Goal: Ask a question

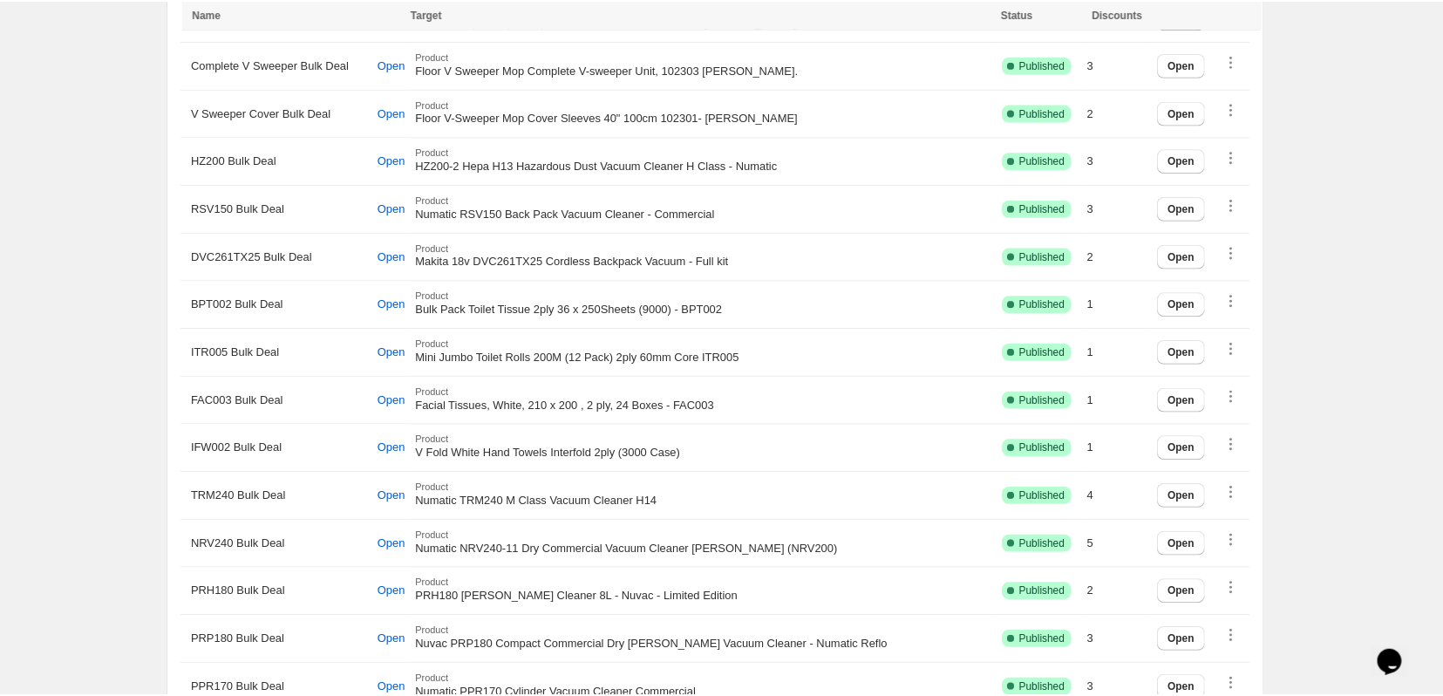
scroll to position [2123, 0]
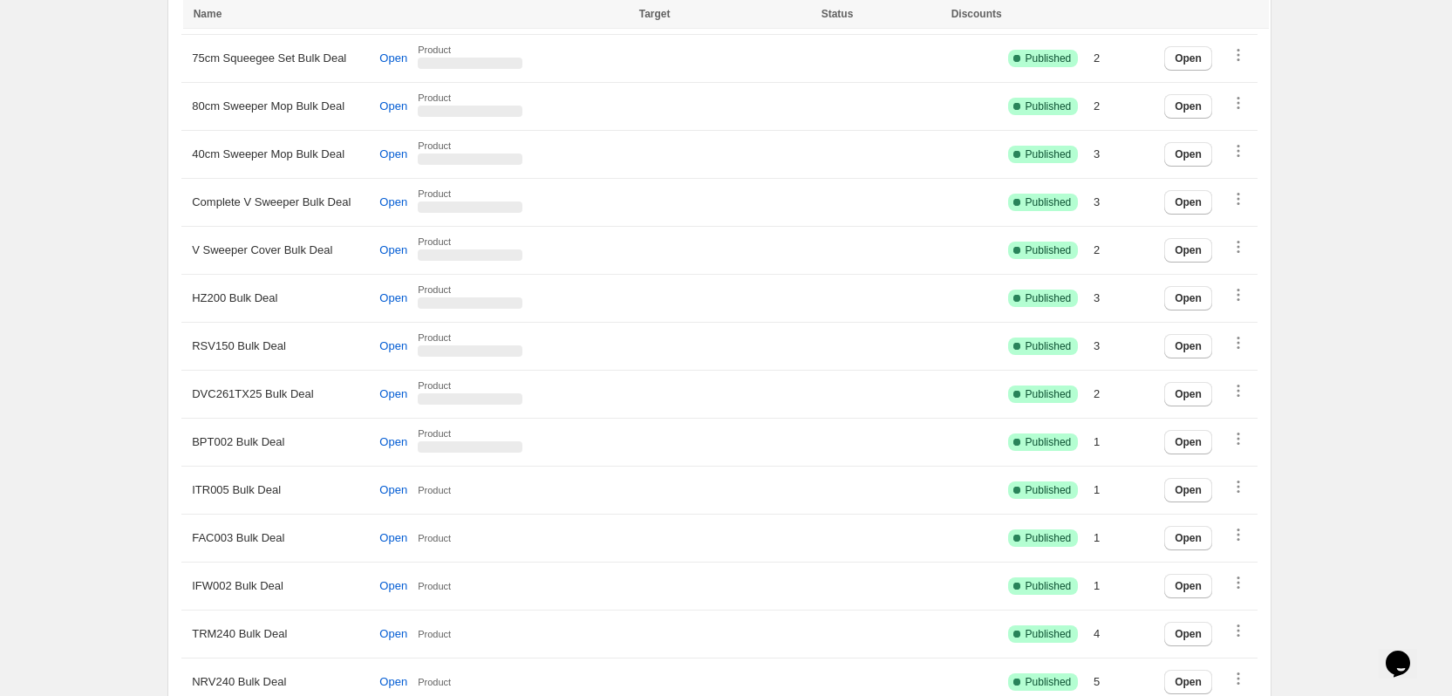
scroll to position [2646, 0]
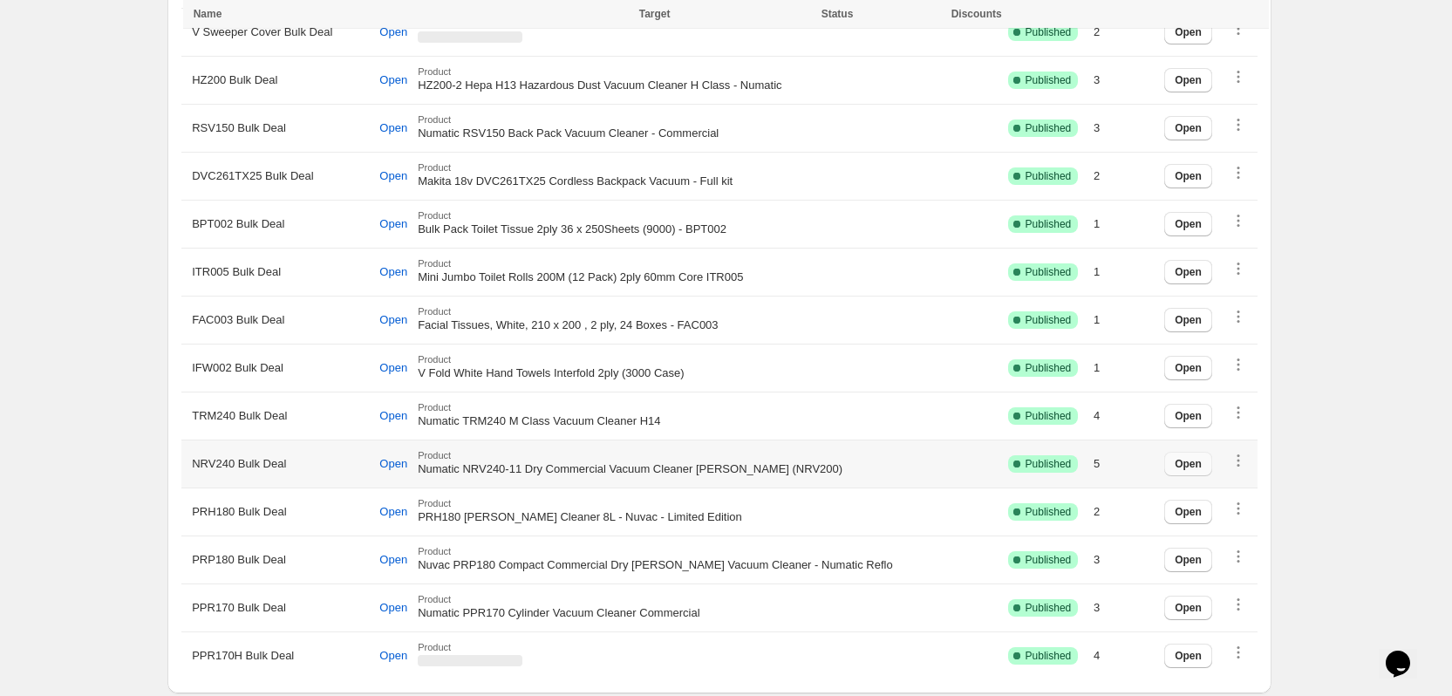
click at [1201, 458] on span "Open" at bounding box center [1187, 464] width 27 height 14
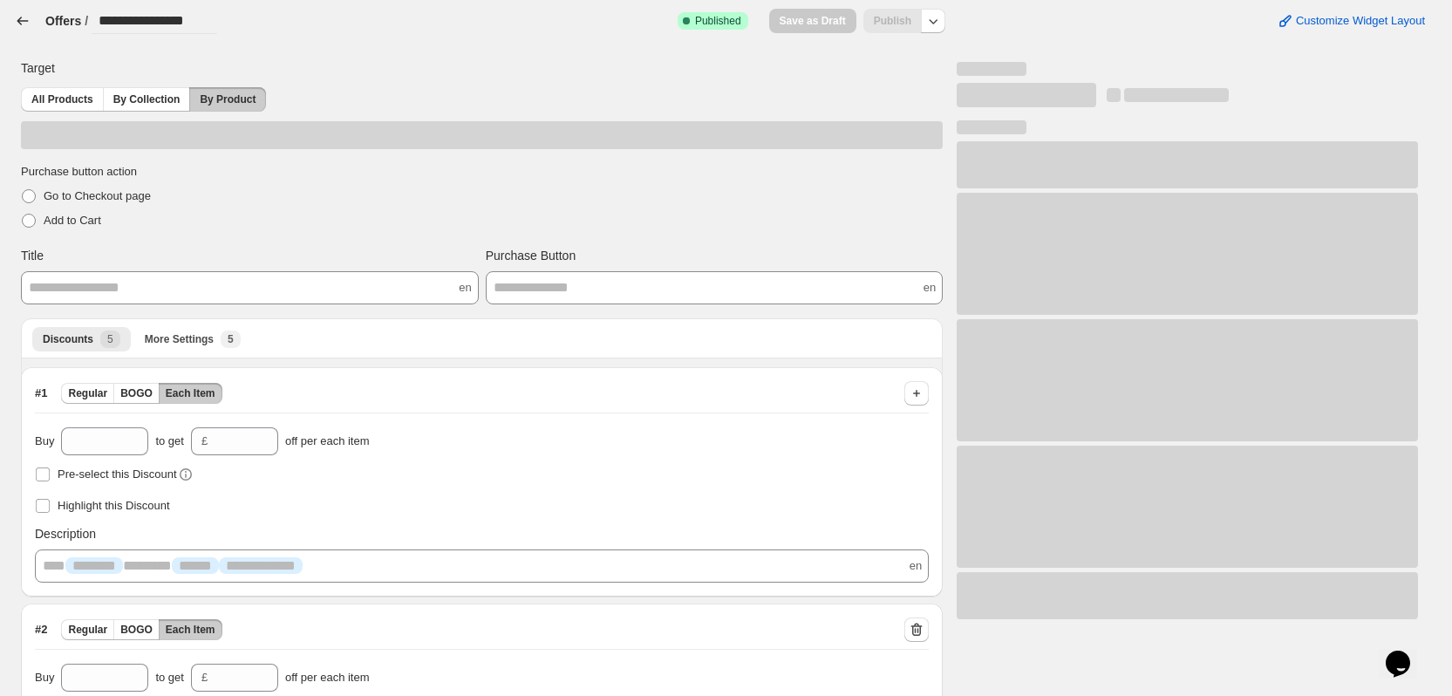
click at [19, 17] on icon "button" at bounding box center [22, 20] width 17 height 17
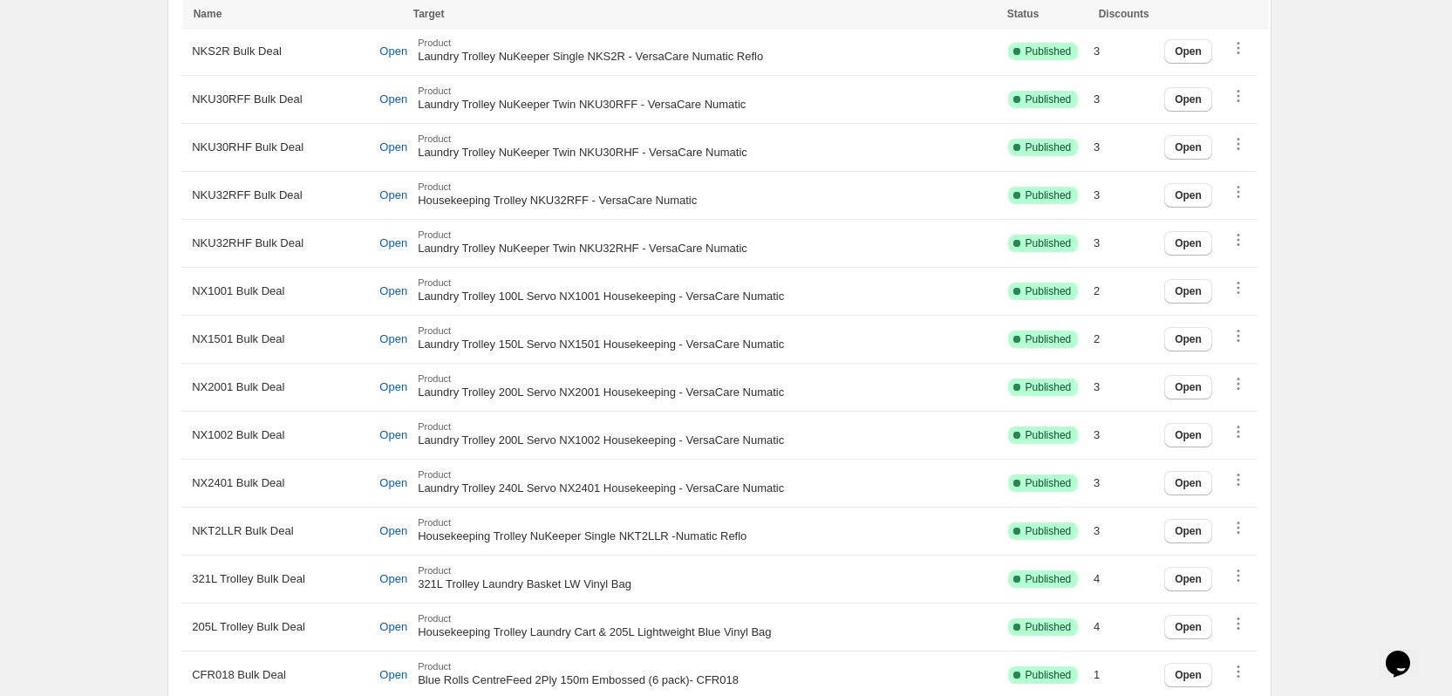
scroll to position [1425, 0]
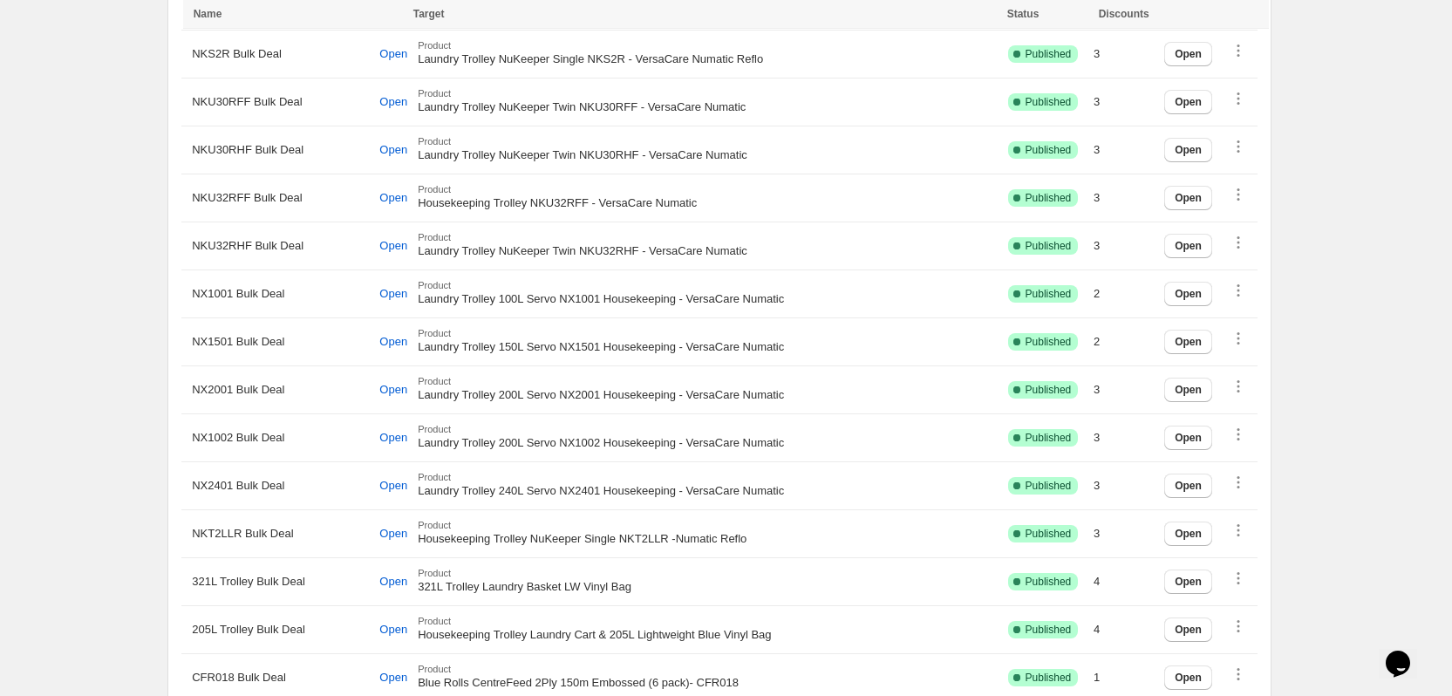
click at [161, 222] on div "Close Help this amazing app grow 🚀! Share it with your network and let others b…" at bounding box center [719, 273] width 1118 height 3282
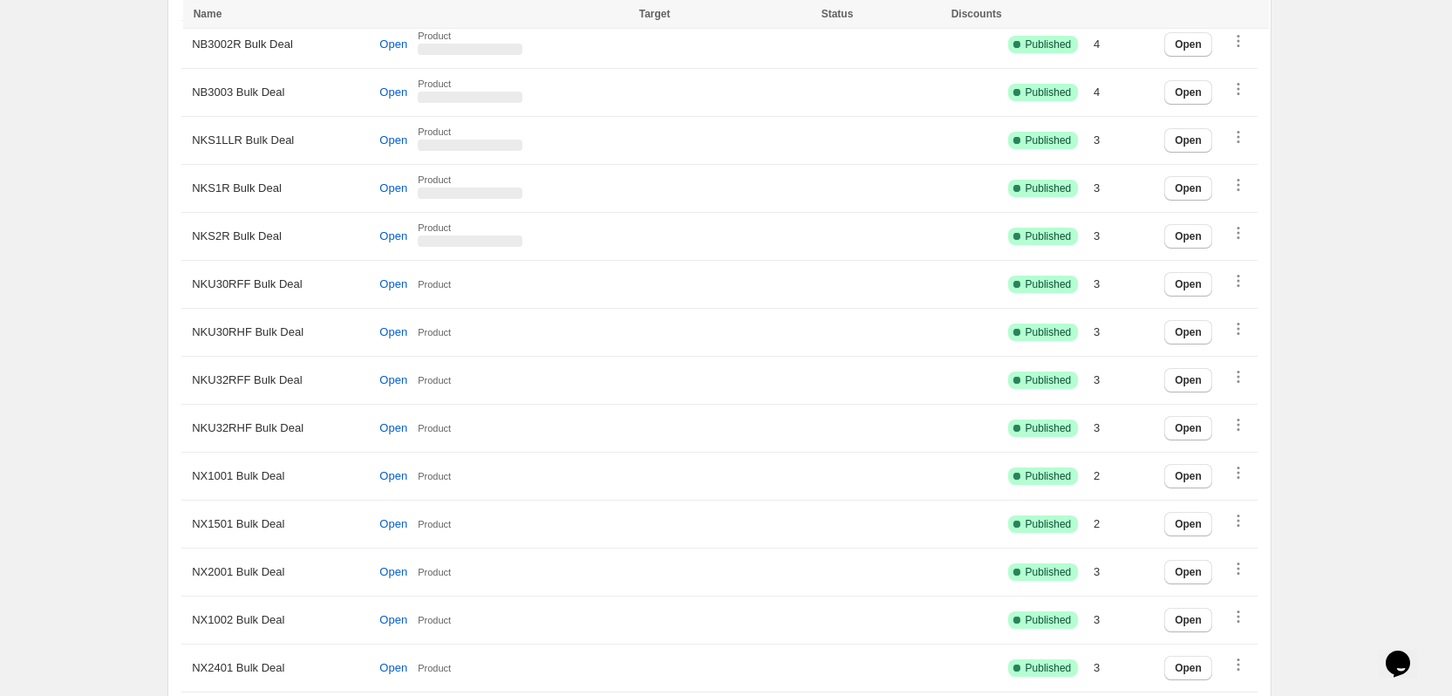
scroll to position [1308, 0]
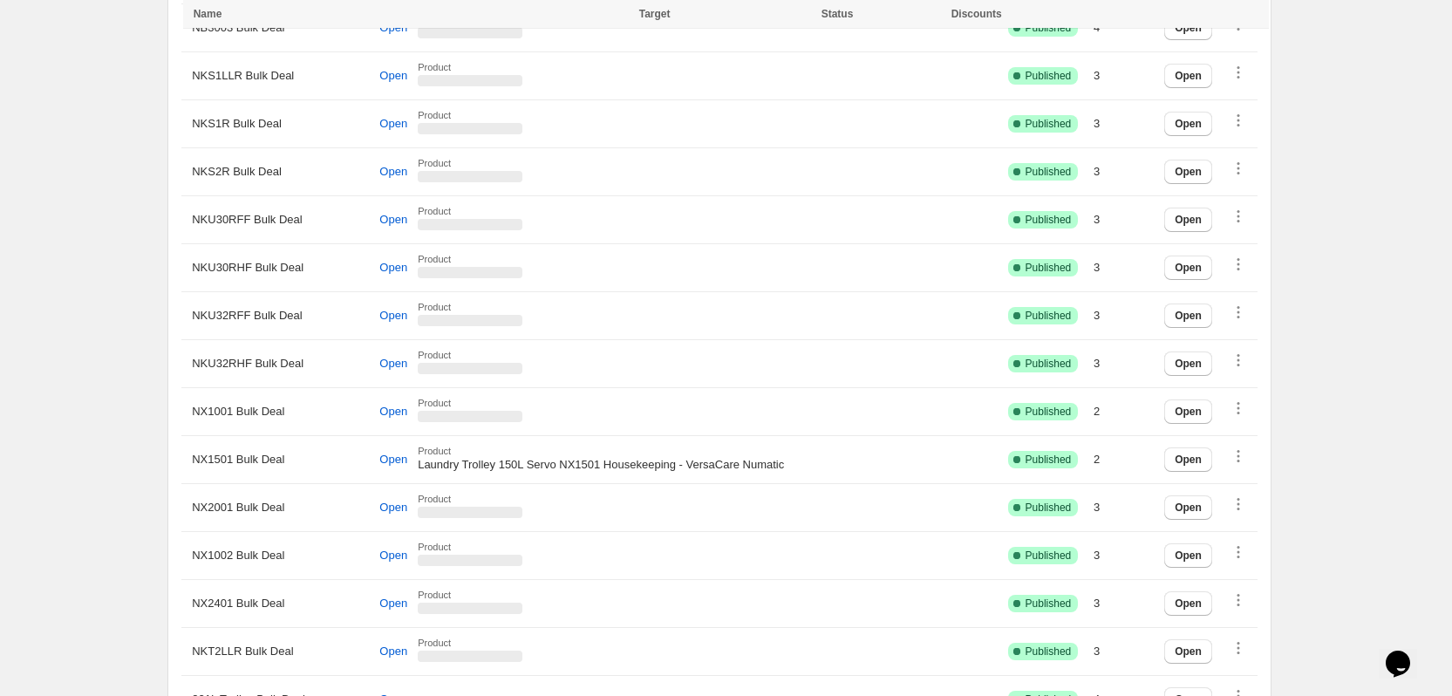
click at [1402, 650] on icon "Chat widget" at bounding box center [1397, 663] width 24 height 26
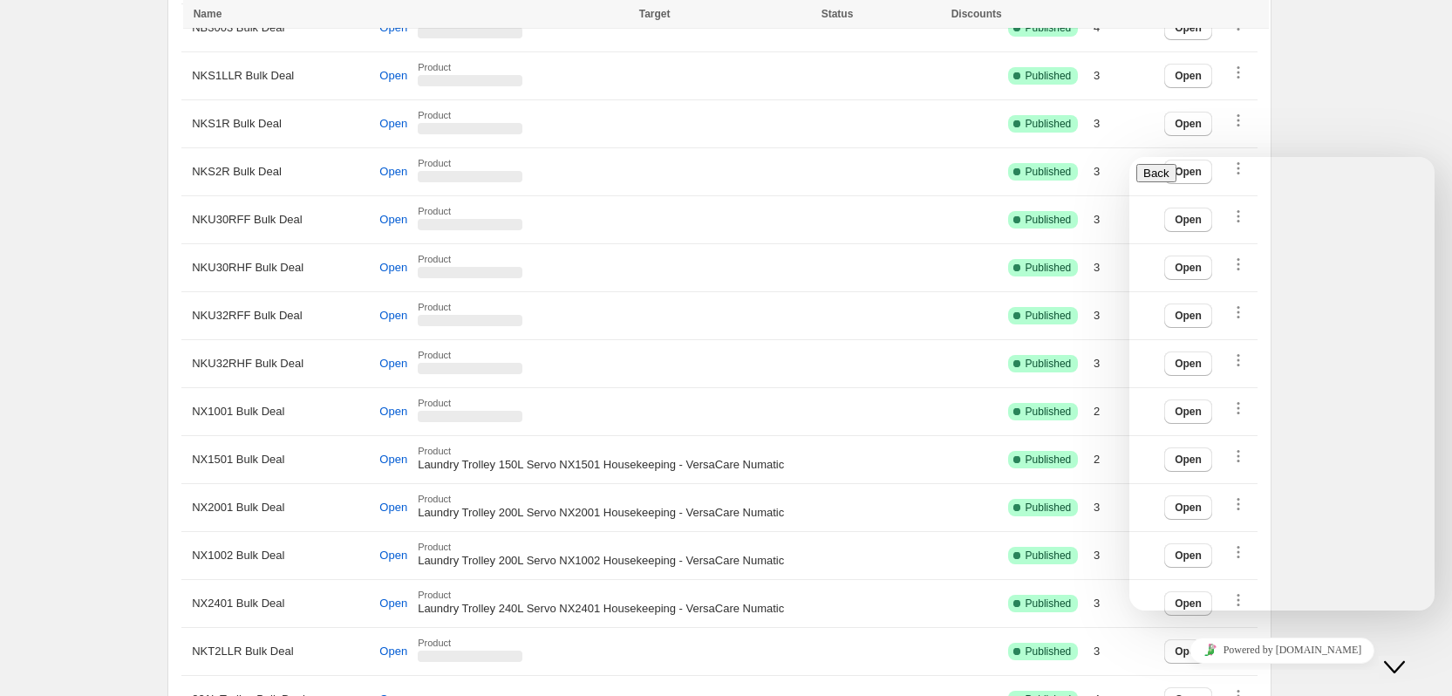
click at [1191, 672] on textarea at bounding box center [1203, 679] width 135 height 14
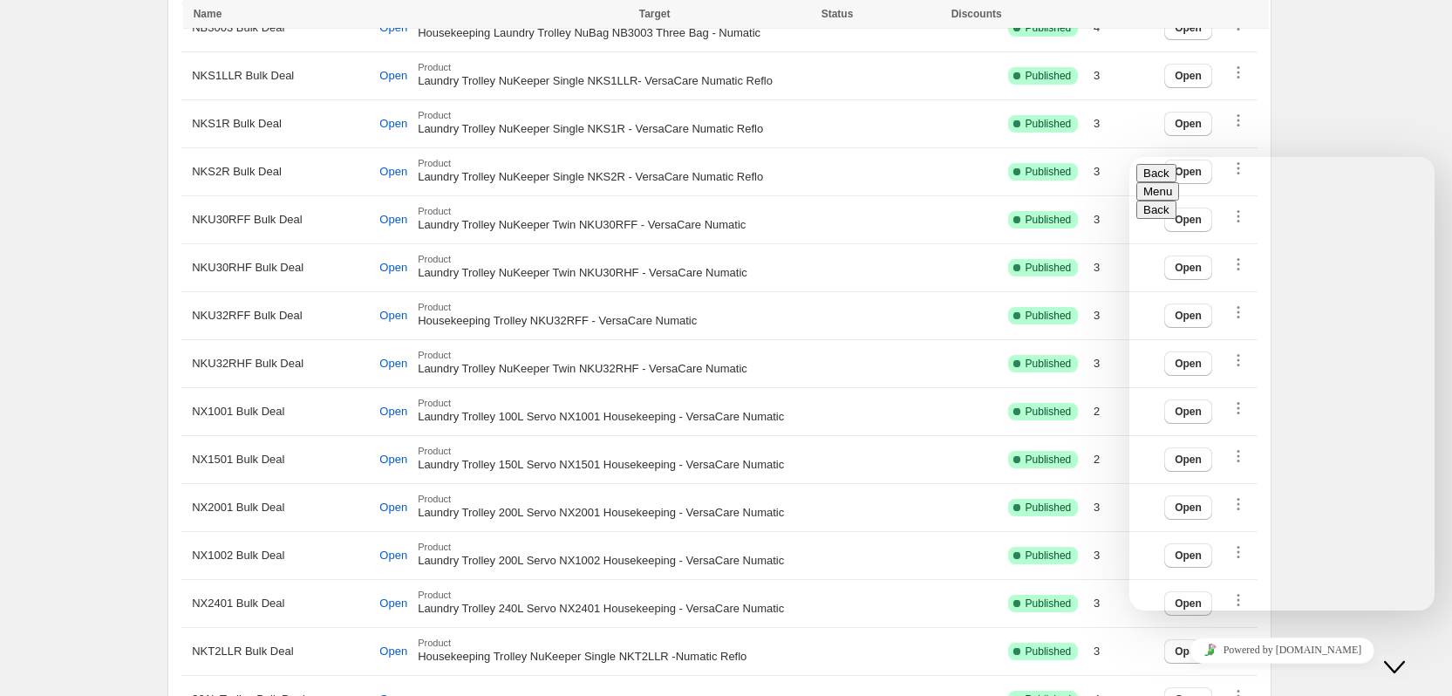
type textarea "**********"
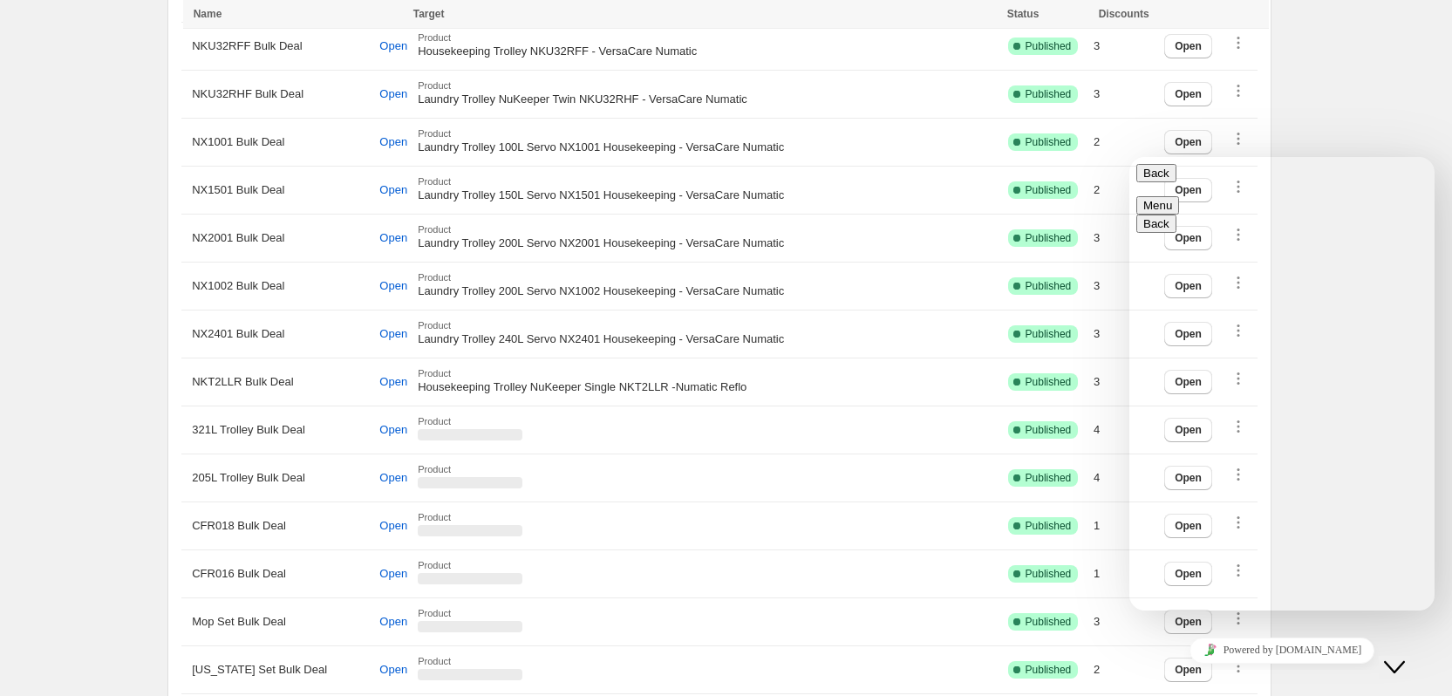
scroll to position [1569, 0]
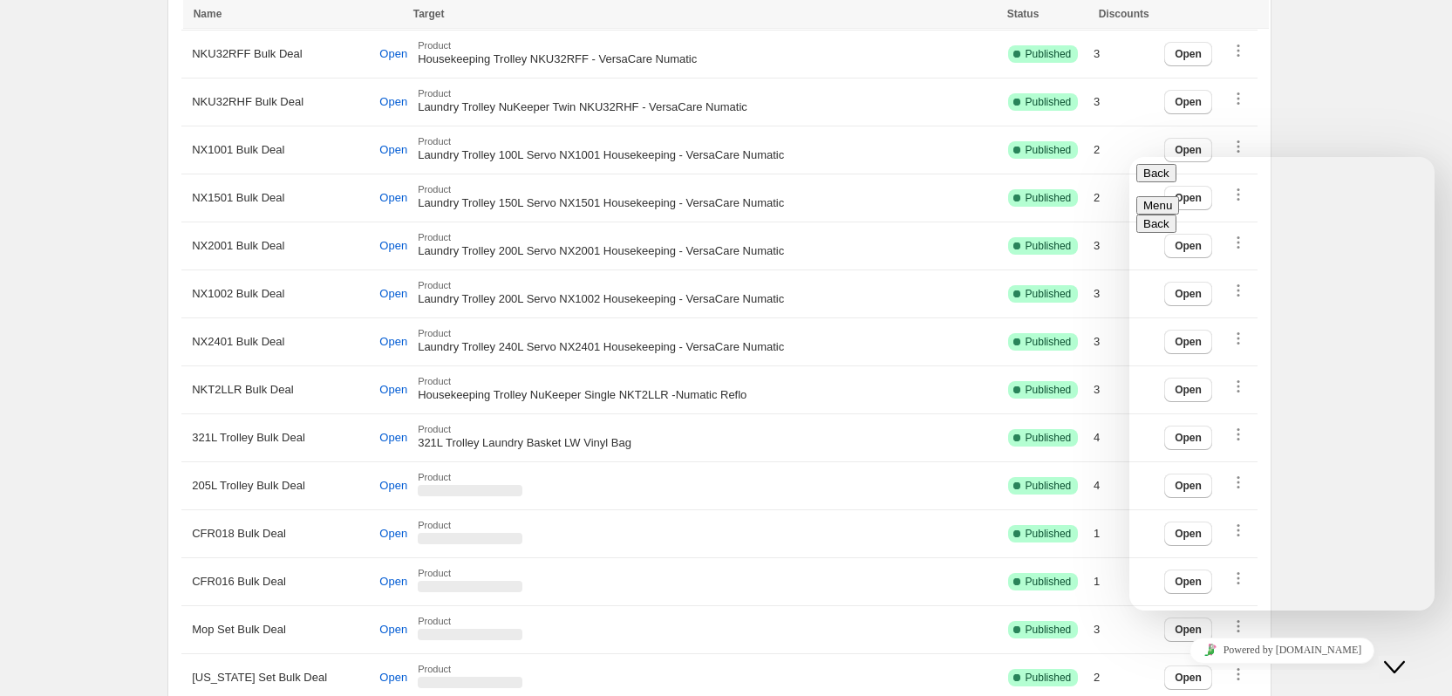
click at [1179, 196] on button "Menu" at bounding box center [1157, 205] width 43 height 18
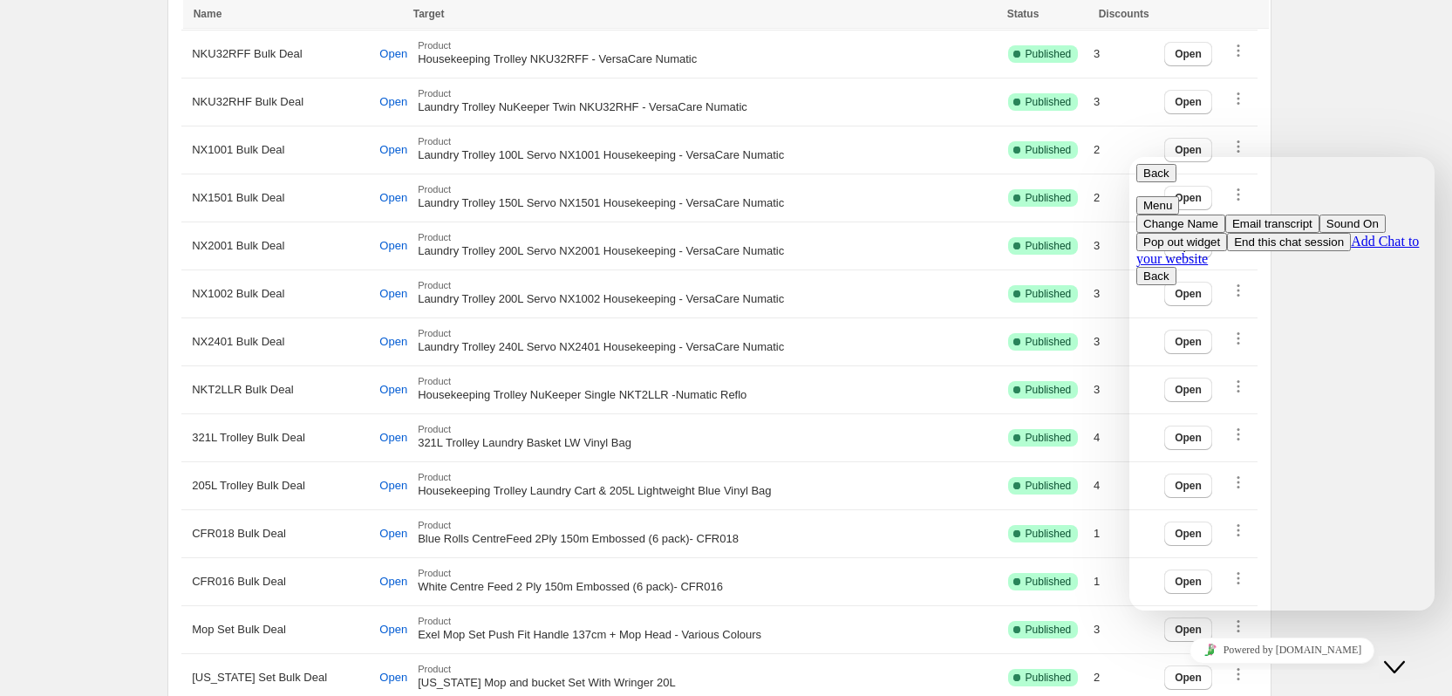
click at [1227, 251] on button "Pop out widget" at bounding box center [1181, 242] width 91 height 18
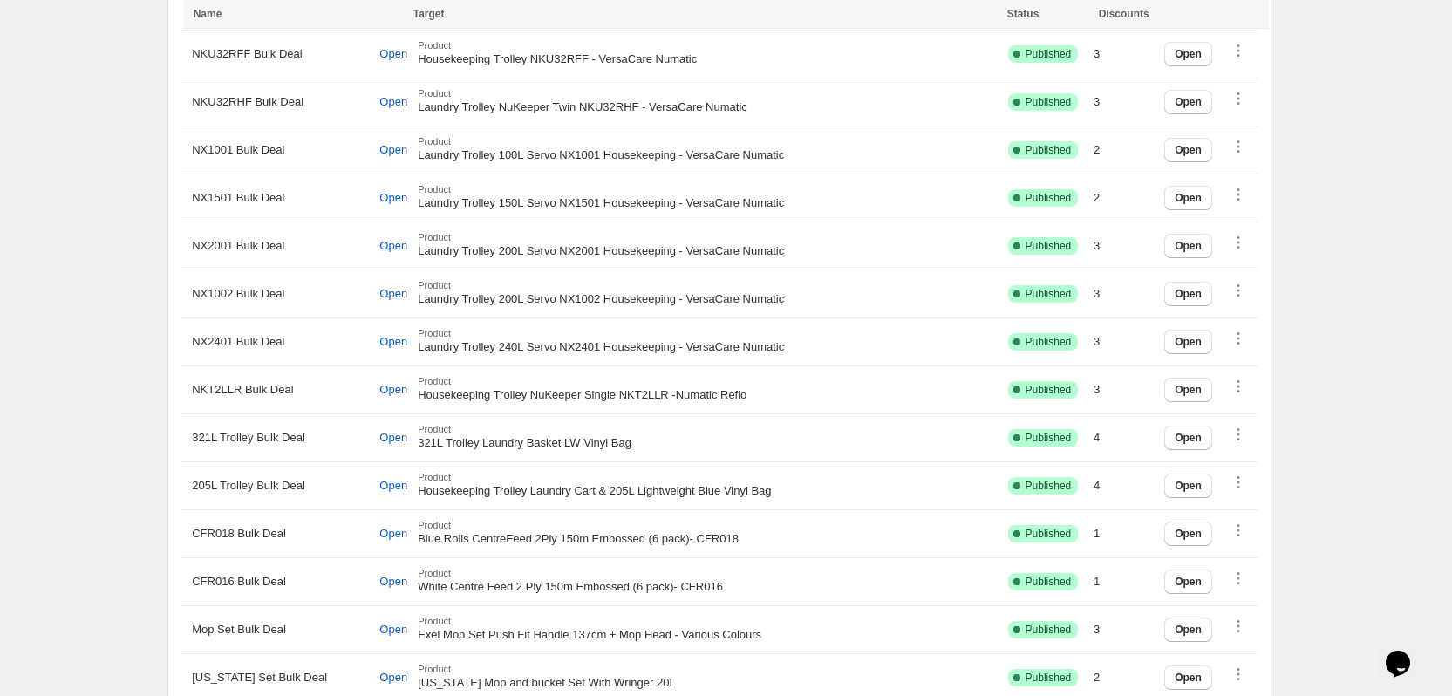
click at [1410, 650] on icon "Chat widget" at bounding box center [1397, 663] width 24 height 26
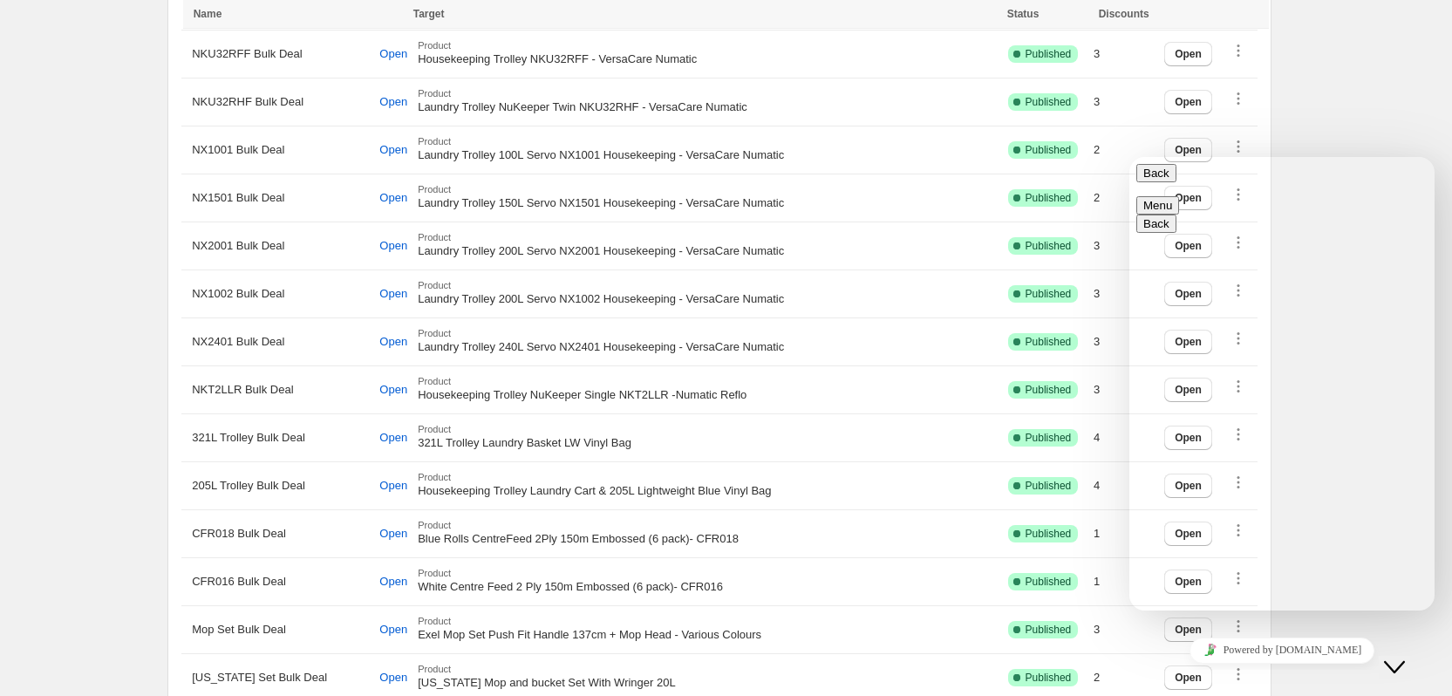
click at [1160, 182] on button "Back" at bounding box center [1156, 173] width 40 height 18
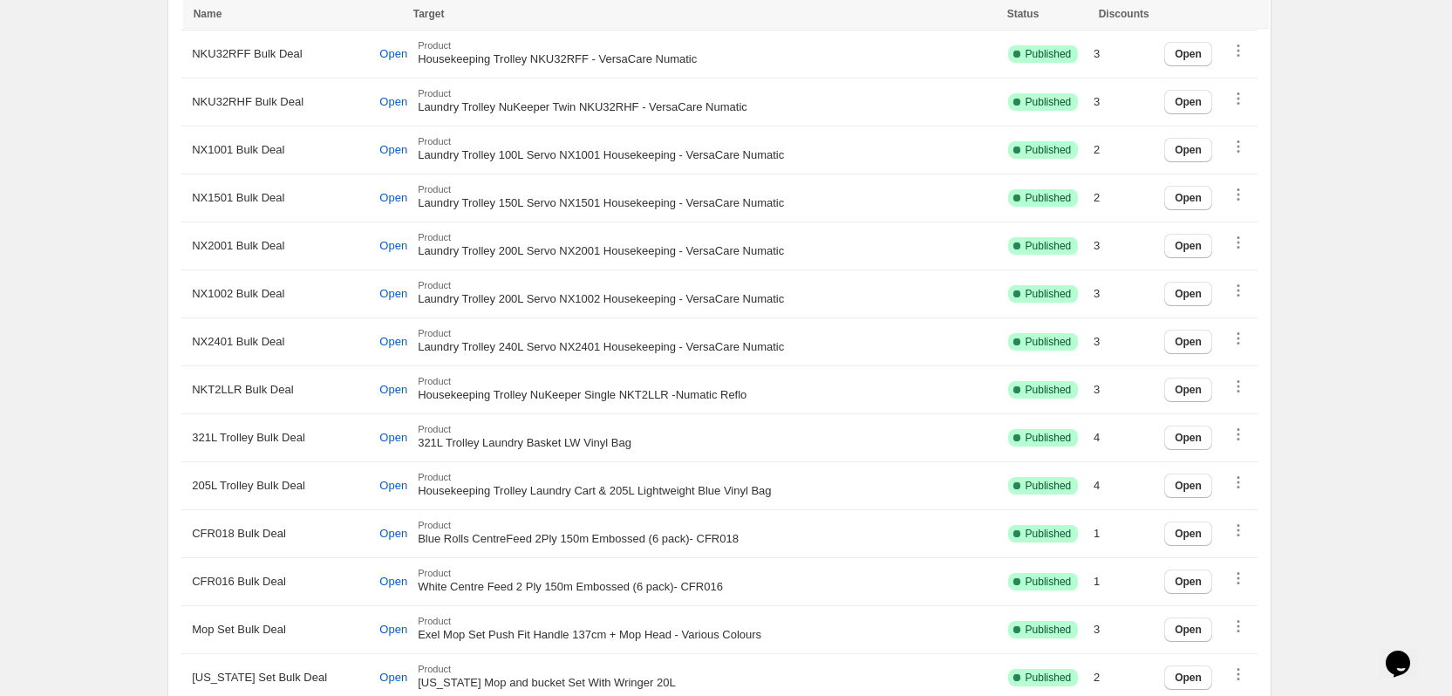
click at [1401, 650] on icon "Chat widget" at bounding box center [1397, 663] width 24 height 26
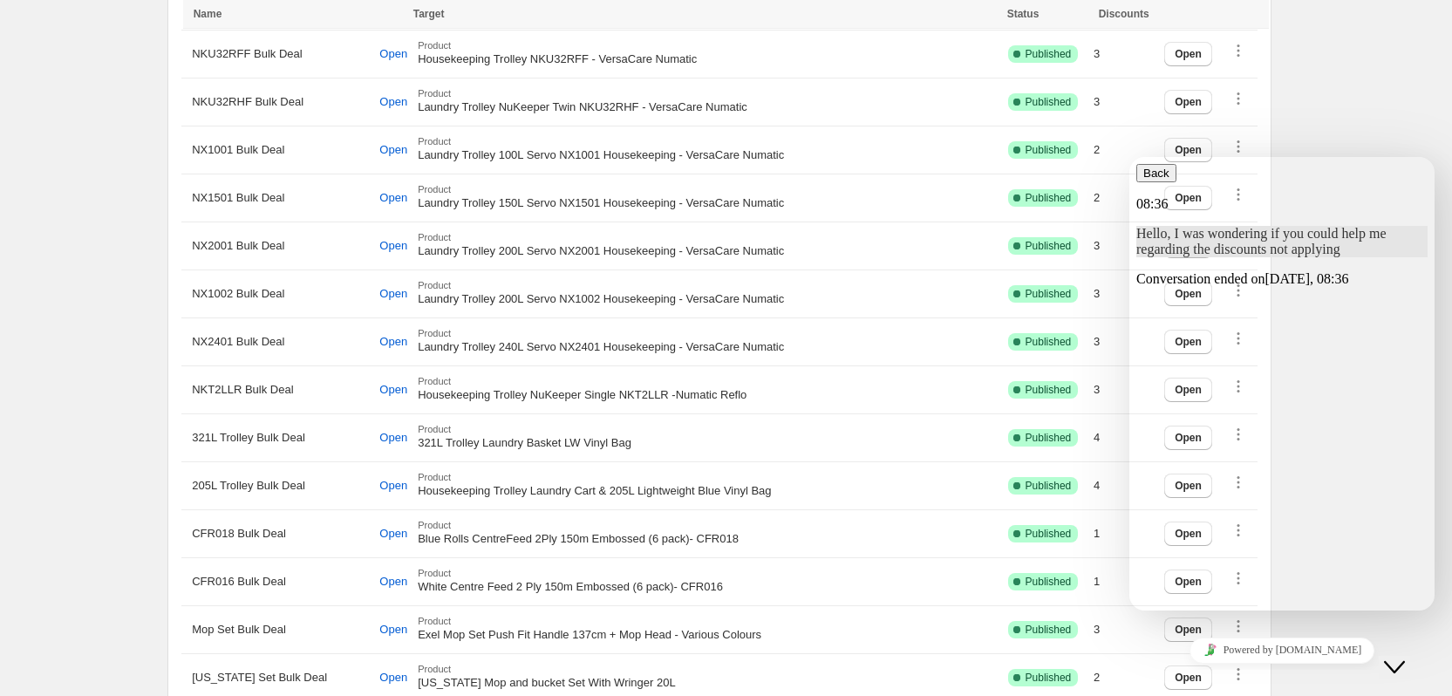
click at [1245, 628] on button "New Conversation" at bounding box center [1190, 637] width 109 height 18
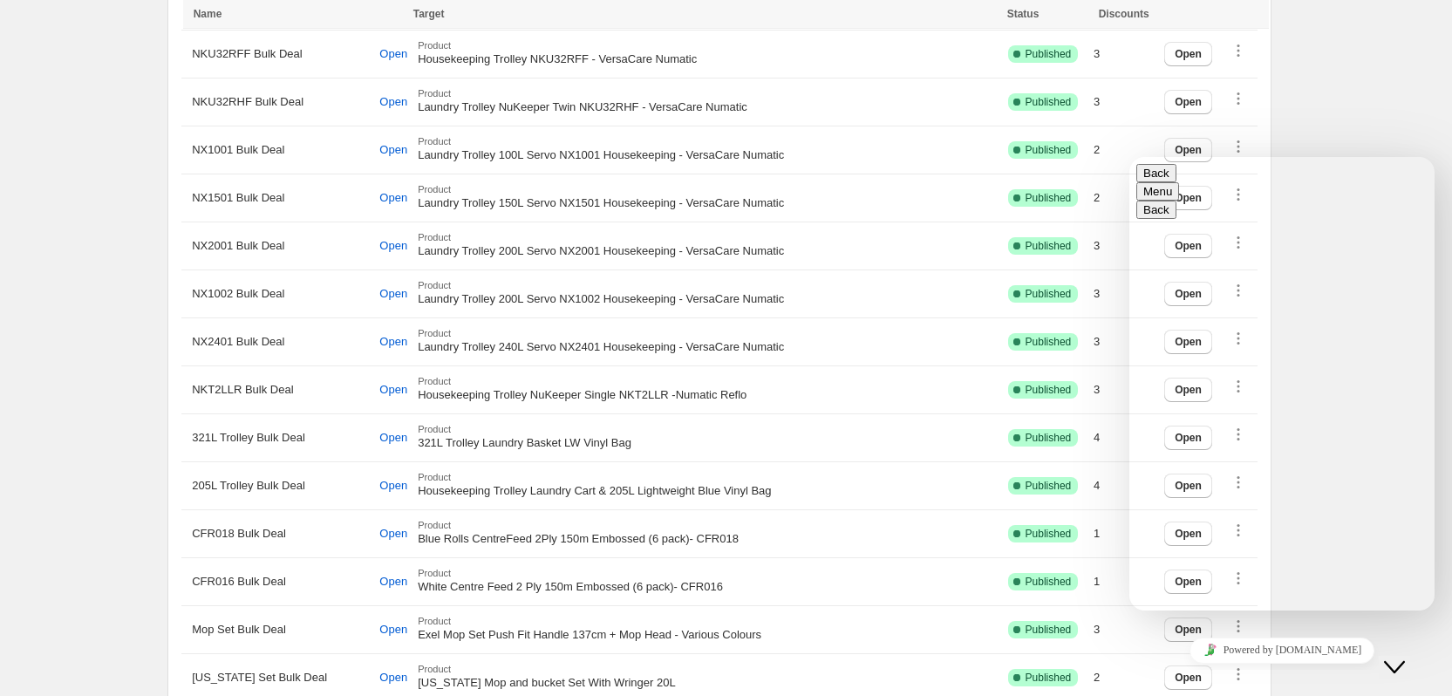
click at [1229, 672] on div "Rate this chat Upload File Insert emoji" at bounding box center [1281, 698] width 291 height 53
click at [1222, 672] on div "Rate this chat Upload File Insert emoji" at bounding box center [1281, 698] width 291 height 53
click at [1200, 672] on textarea at bounding box center [1274, 679] width 277 height 14
type textarea "*"
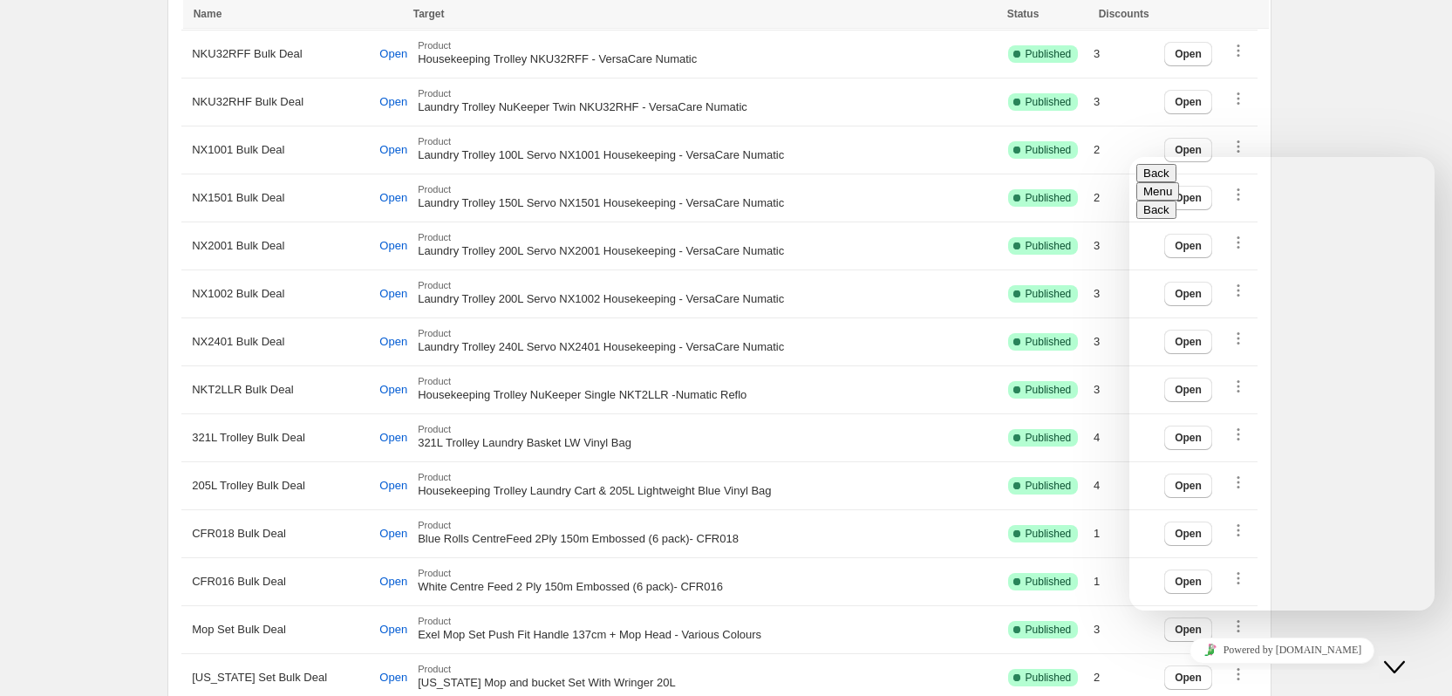
type textarea "**********"
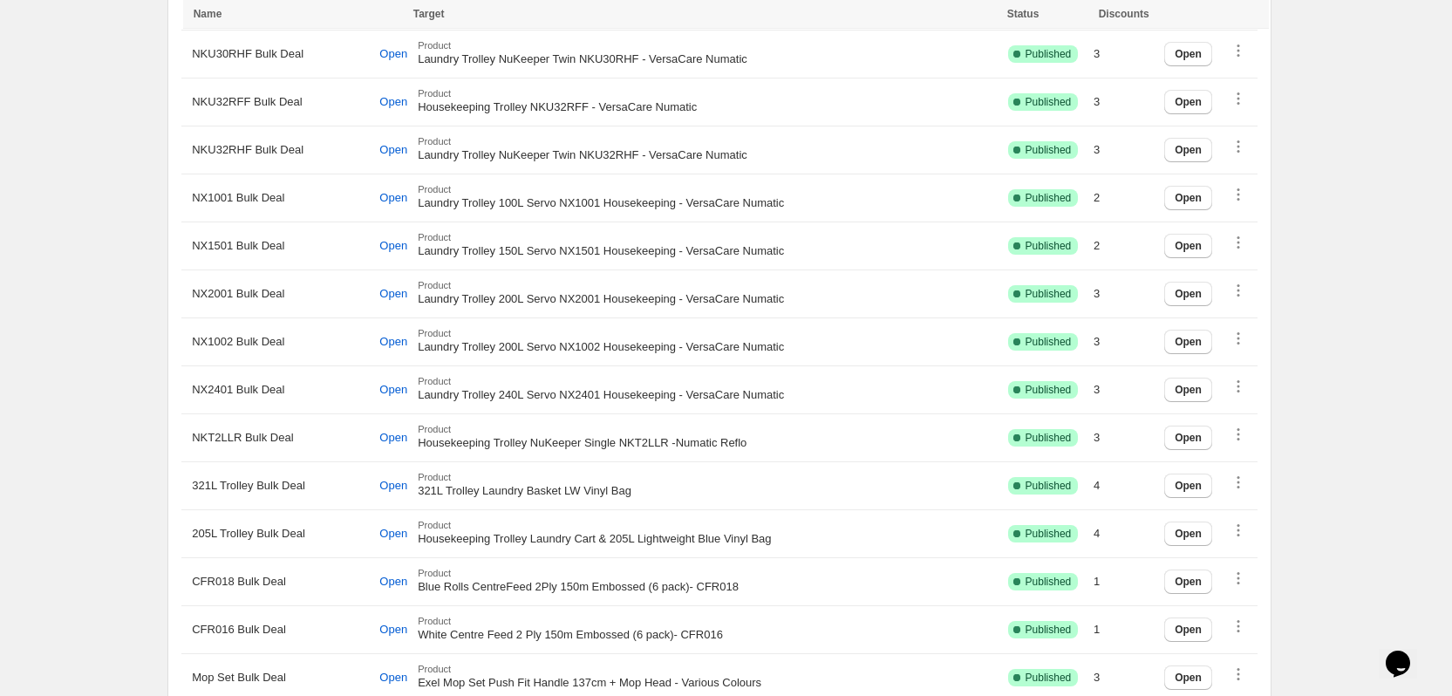
scroll to position [1482, 0]
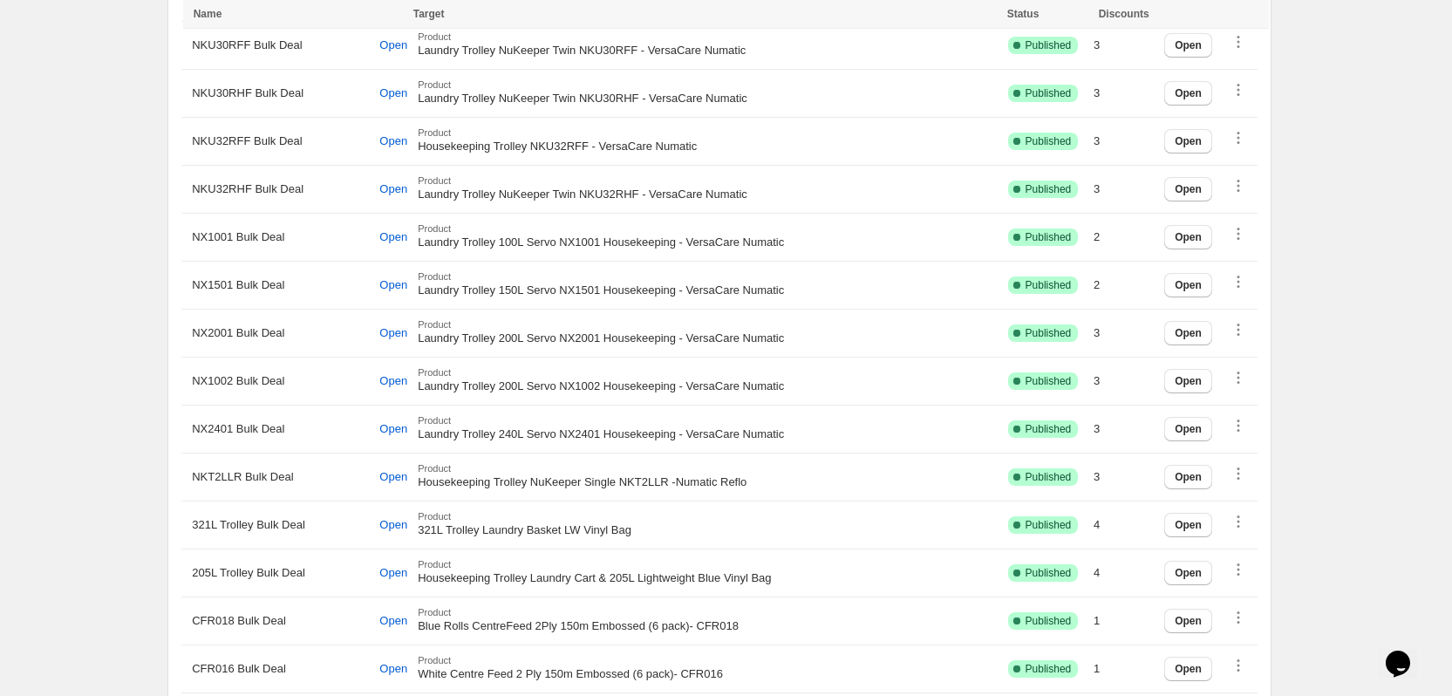
click at [1398, 662] on icon "Chat widget" at bounding box center [1397, 663] width 24 height 26
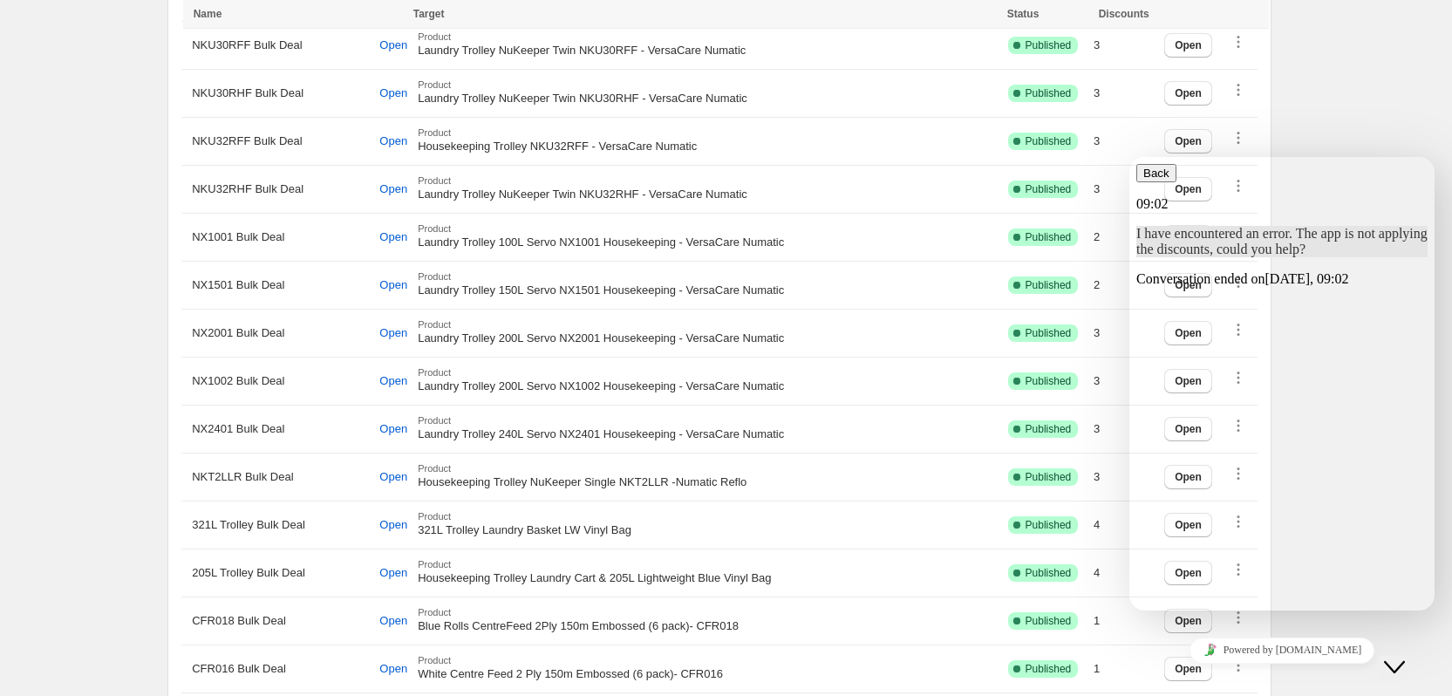
click at [1282, 256] on span "I have encountered an error. The app is not applying the discounts, could you h…" at bounding box center [1281, 241] width 291 height 31
copy span "I have encountered an error. The app is not applying the discounts, could you h…"
click at [1245, 628] on button "New Conversation" at bounding box center [1190, 637] width 109 height 18
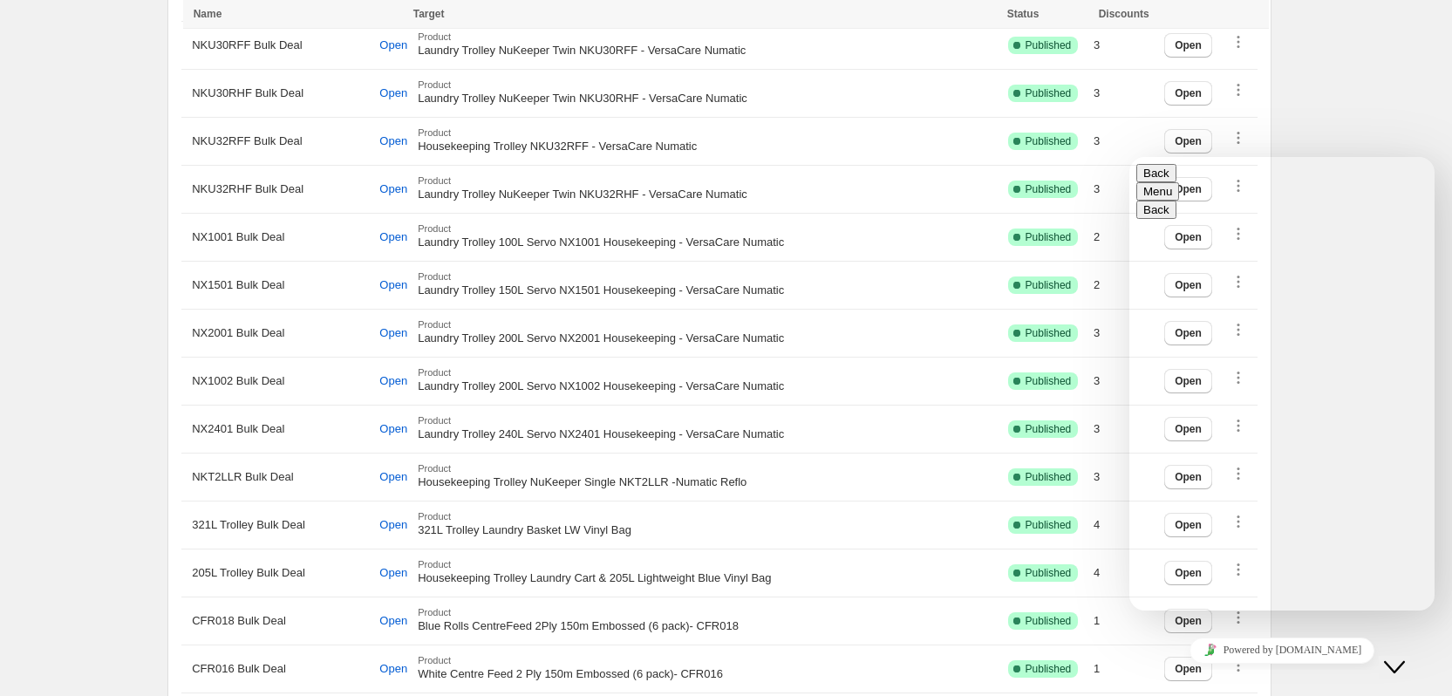
click at [1267, 672] on textarea at bounding box center [1274, 679] width 277 height 14
paste textarea "**********"
type textarea "**********"
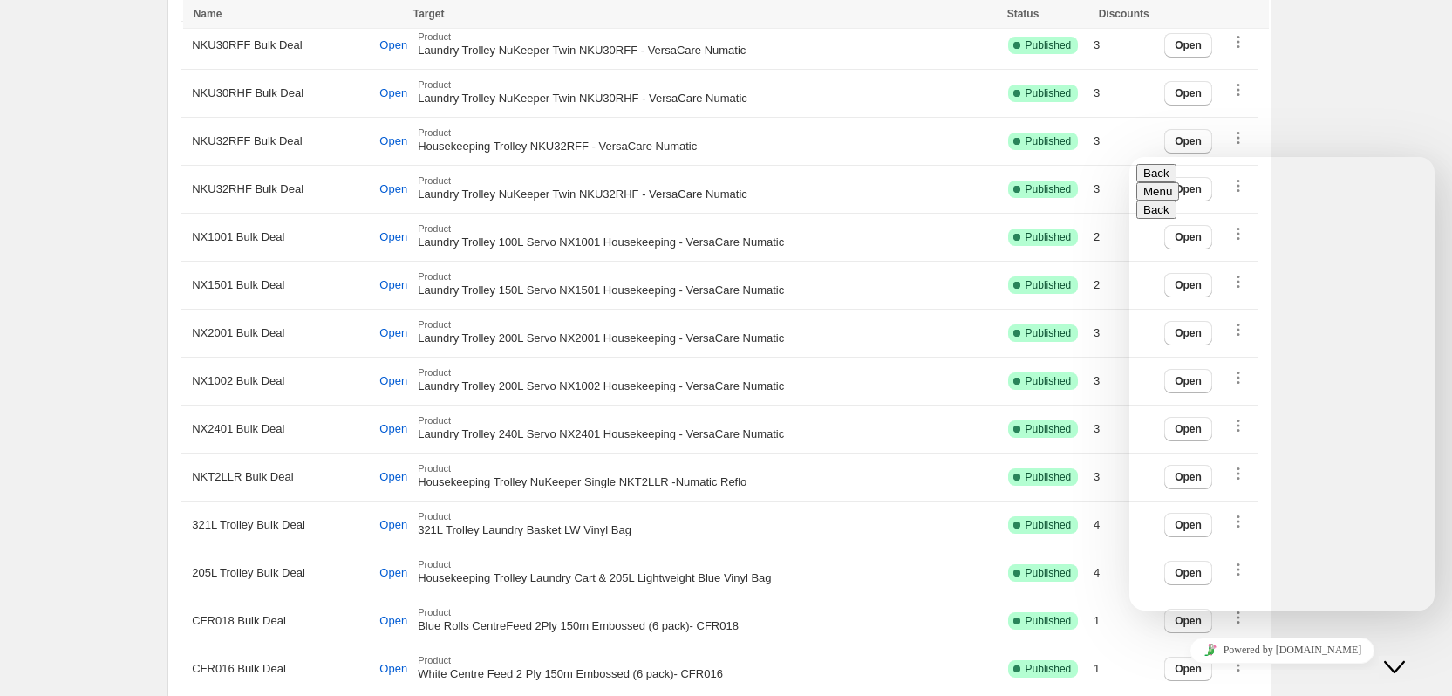
scroll to position [0, 0]
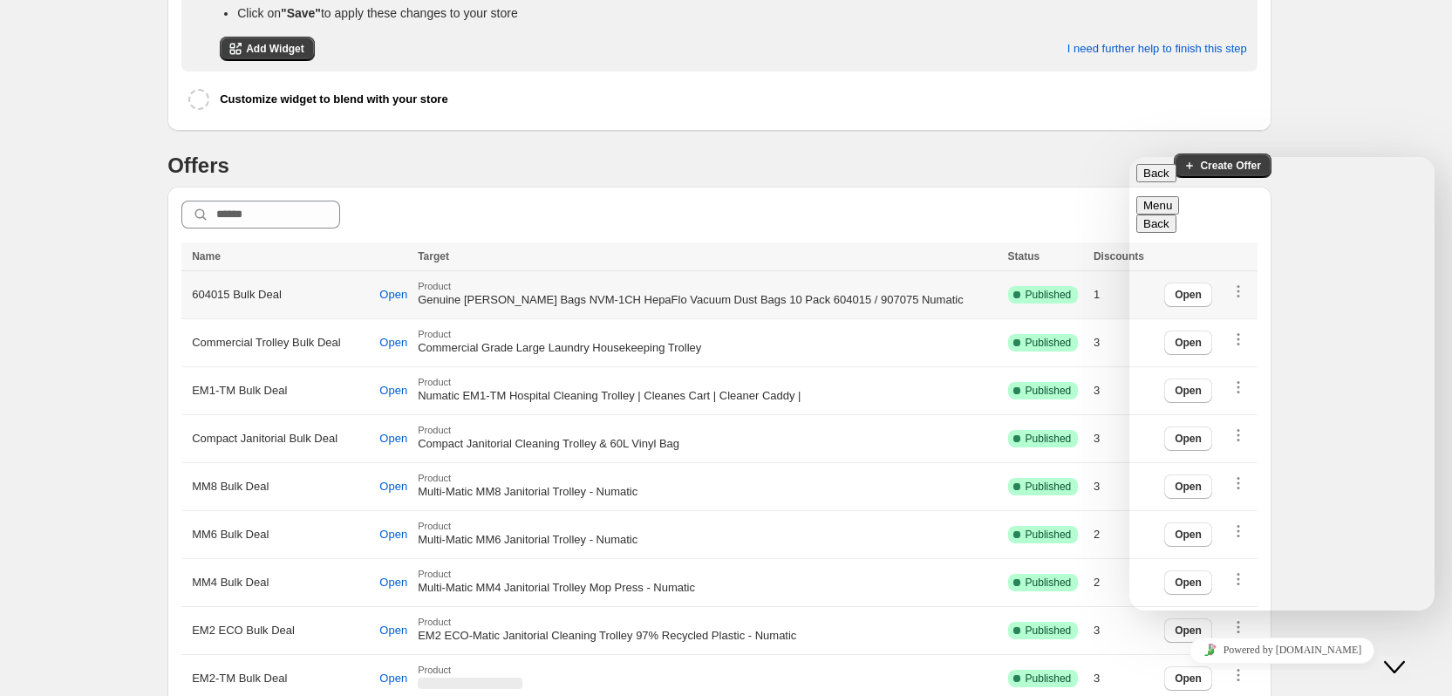
scroll to position [262, 0]
